Goal: Task Accomplishment & Management: Manage account settings

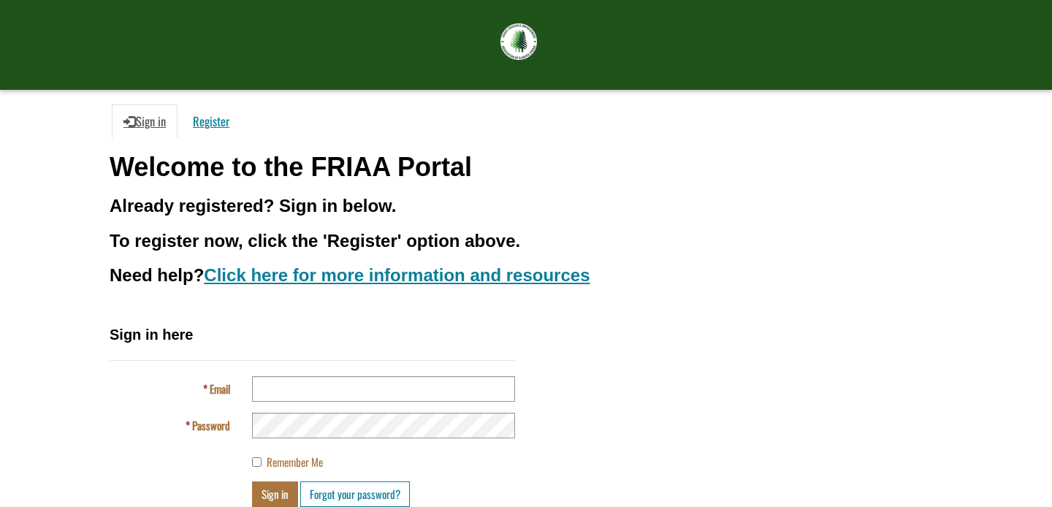
scroll to position [105, 0]
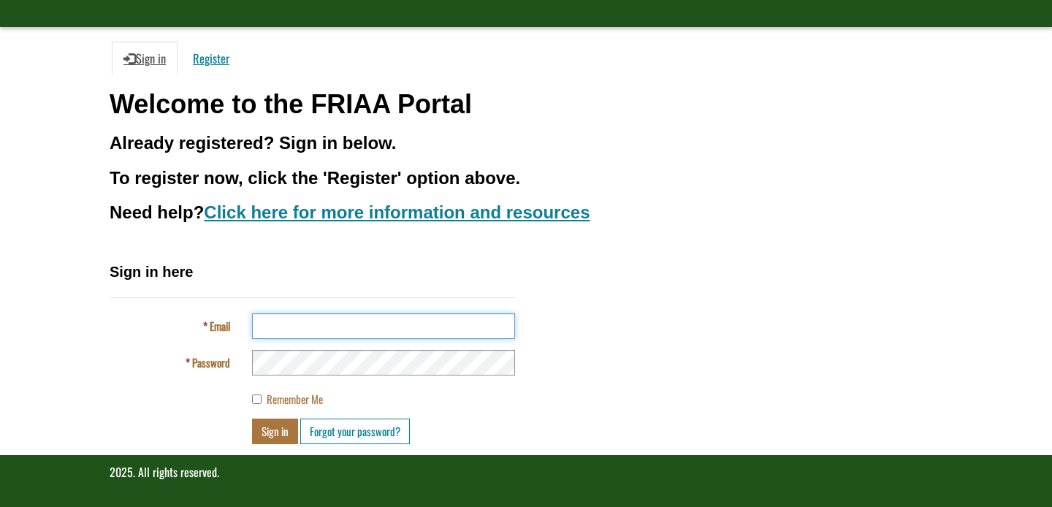
type input "**********"
click at [274, 430] on button "Sign in" at bounding box center [275, 431] width 46 height 26
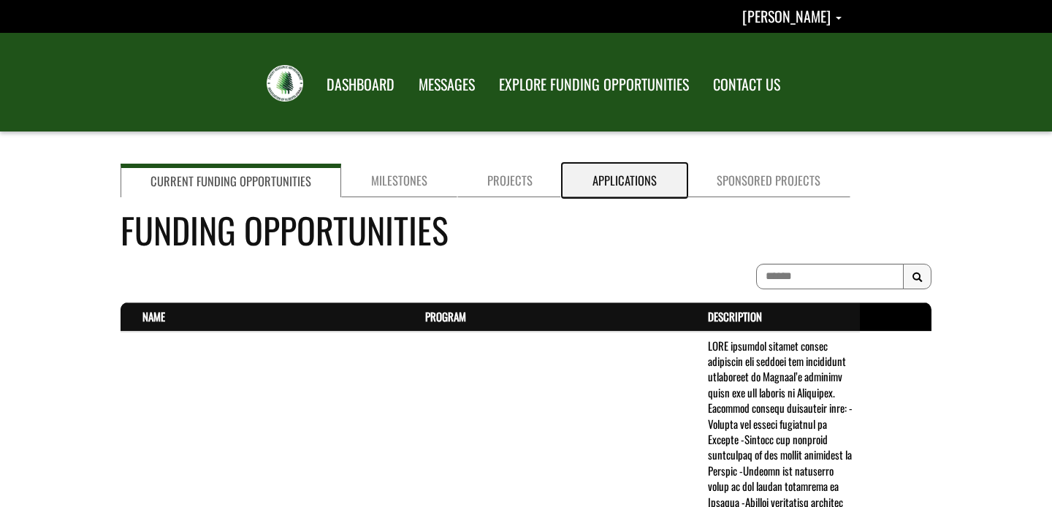
click at [612, 181] on link "Applications" at bounding box center [624, 181] width 124 height 34
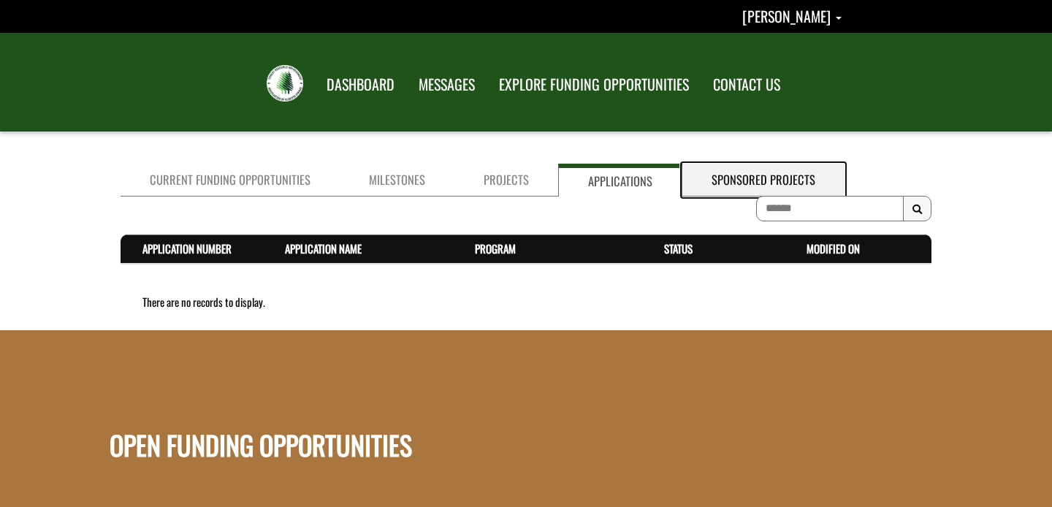
click at [733, 175] on link "Sponsored Projects" at bounding box center [763, 180] width 162 height 33
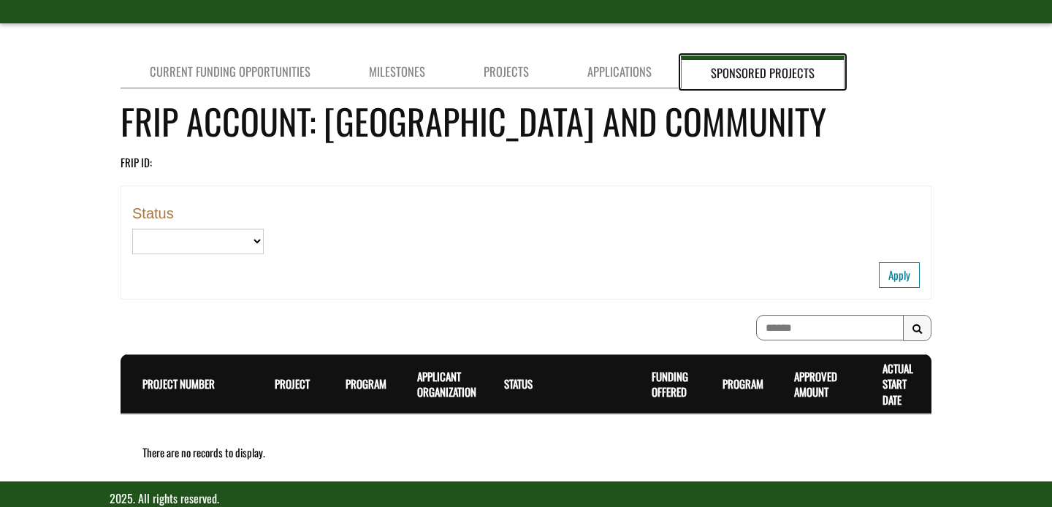
scroll to position [98, 0]
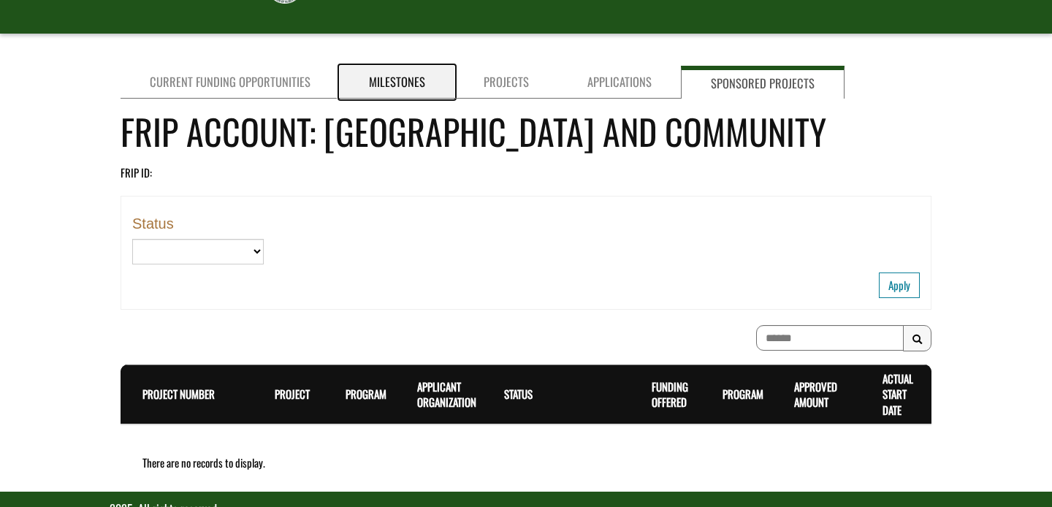
click at [394, 85] on link "Milestones" at bounding box center [397, 82] width 115 height 33
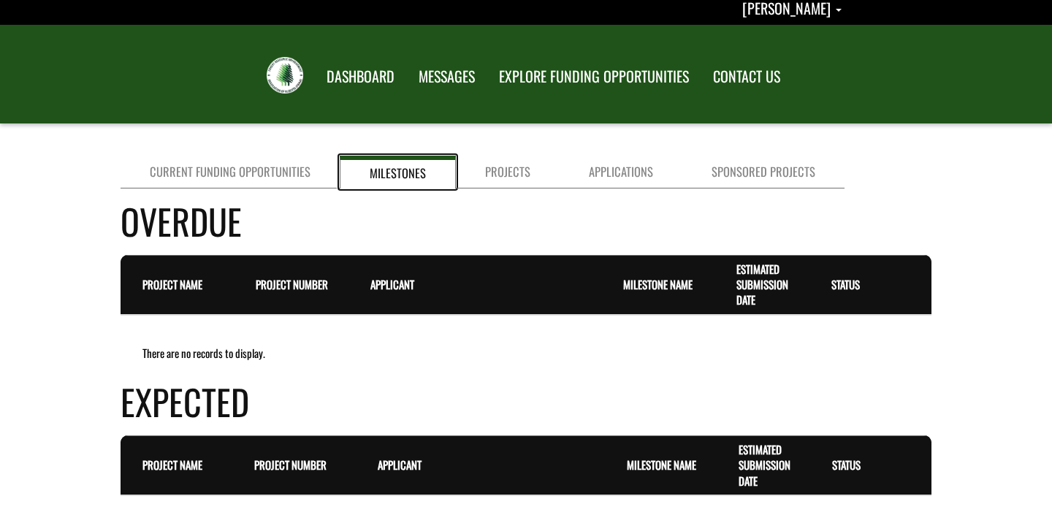
scroll to position [0, 0]
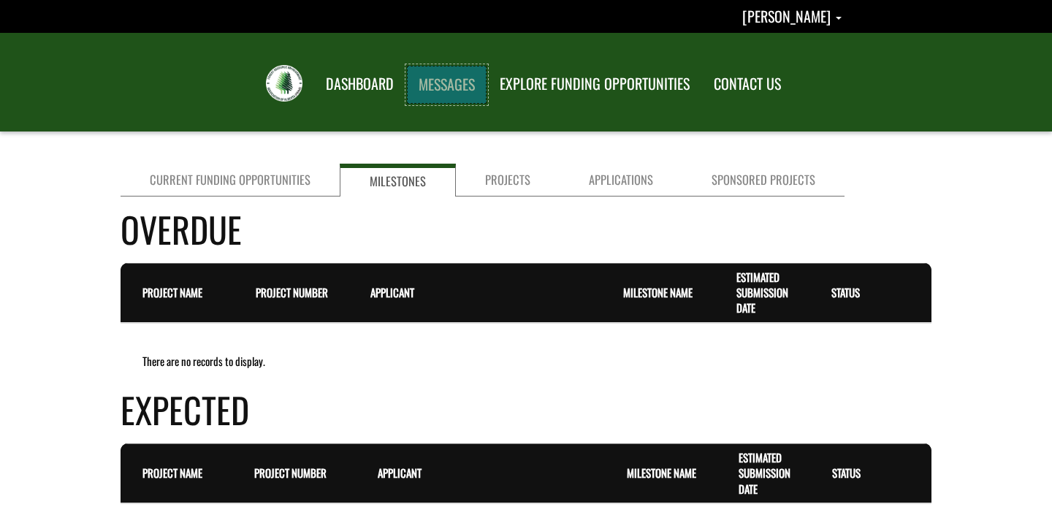
click at [454, 83] on link "MESSAGES" at bounding box center [447, 85] width 80 height 38
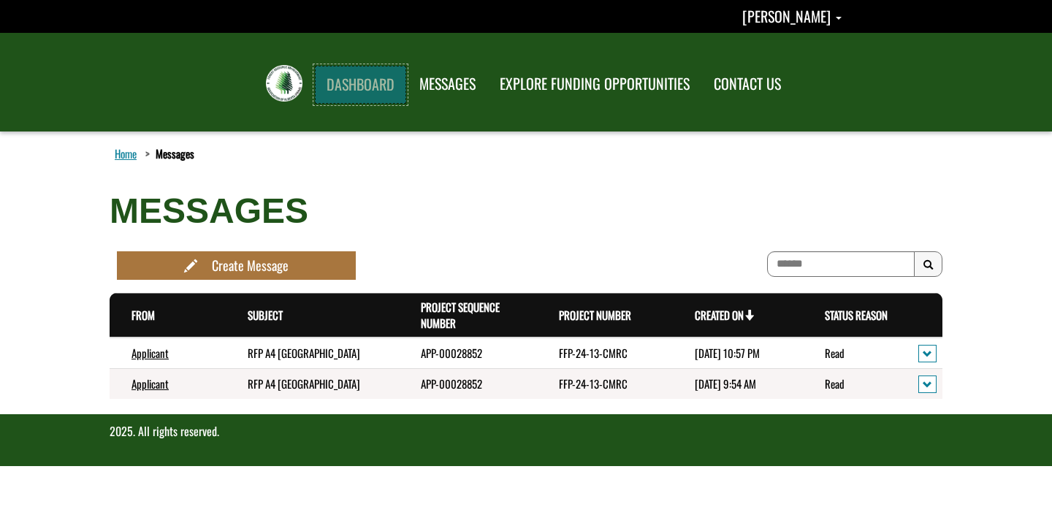
click at [369, 83] on link "DASHBOARD" at bounding box center [360, 85] width 91 height 38
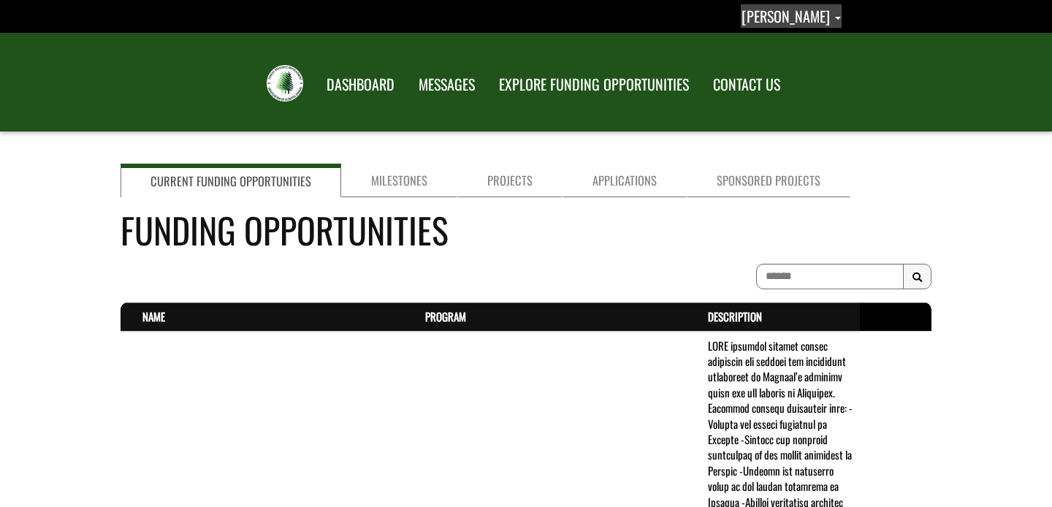
click at [839, 19] on span "Glenn Armstrong" at bounding box center [838, 18] width 6 height 3
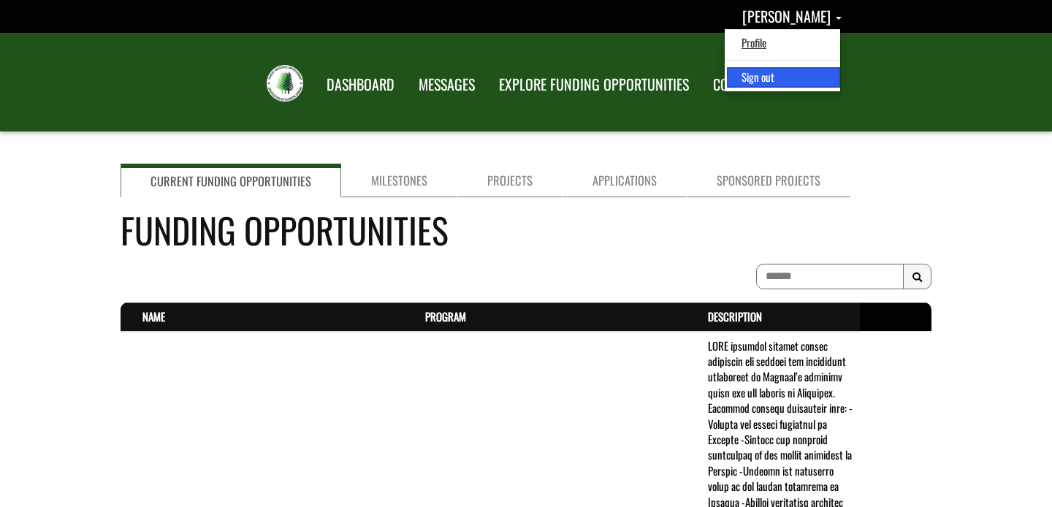
click at [778, 81] on link "Sign out" at bounding box center [783, 77] width 113 height 20
